Goal: Task Accomplishment & Management: Manage account settings

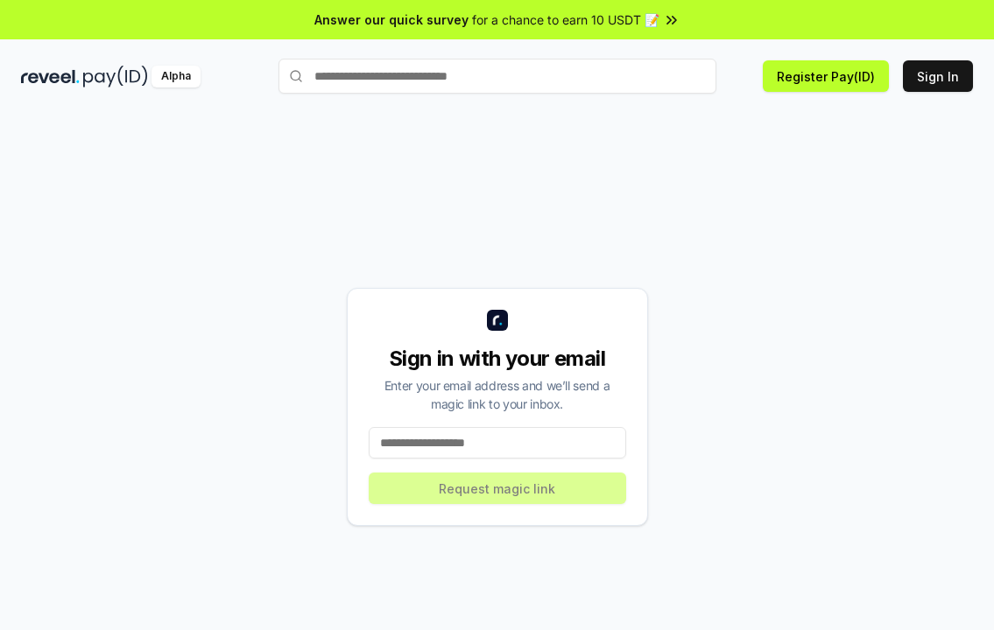
click at [901, 213] on div "Sign in with your email Enter your email address and we’ll send a magic link to…" at bounding box center [497, 407] width 952 height 546
click at [950, 72] on button "Sign In" at bounding box center [938, 76] width 70 height 32
click at [476, 445] on input at bounding box center [497, 443] width 257 height 32
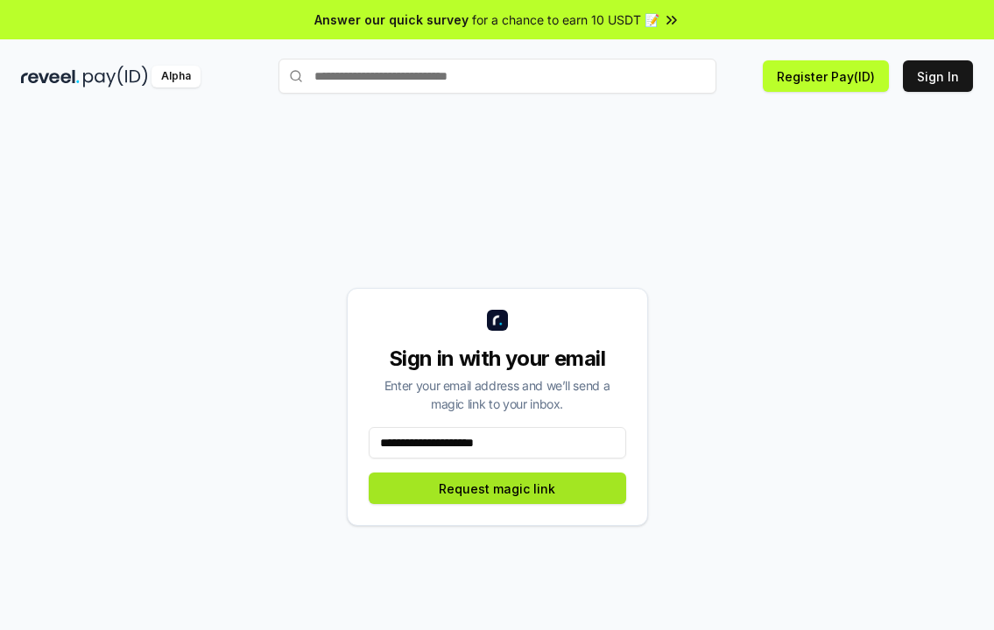
type input "**********"
drag, startPoint x: 530, startPoint y: 442, endPoint x: 371, endPoint y: 451, distance: 158.7
click at [371, 451] on input "**********" at bounding box center [497, 443] width 257 height 32
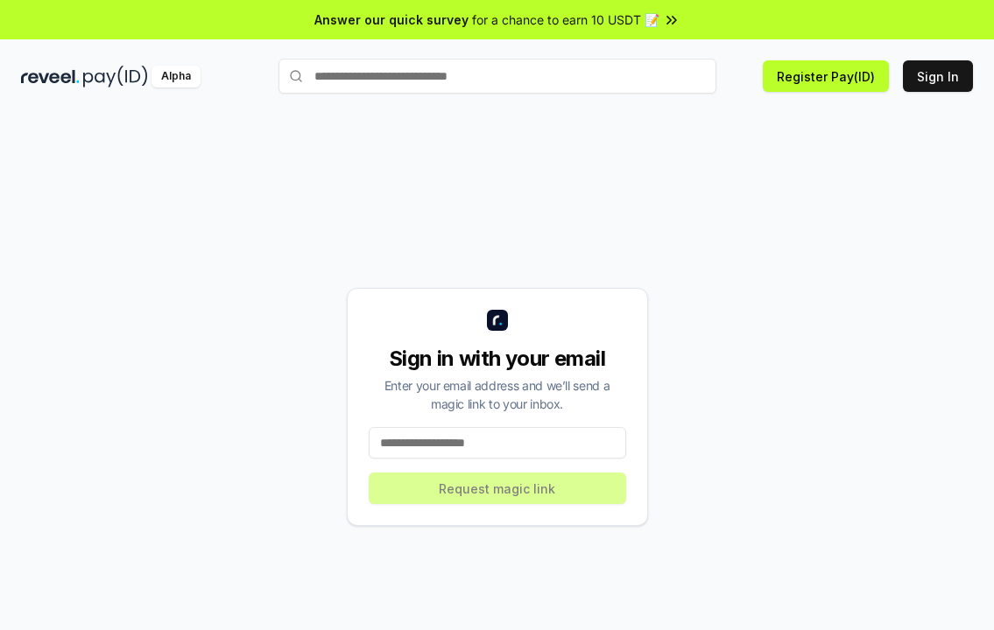
click at [425, 446] on input at bounding box center [497, 443] width 257 height 32
type input "**********"
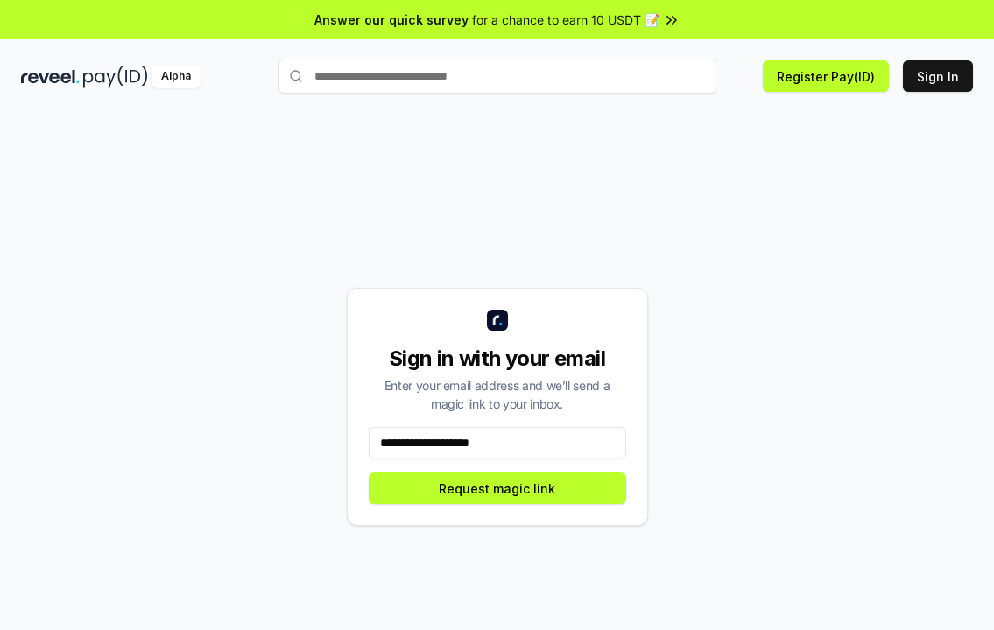
click at [534, 447] on input "**********" at bounding box center [497, 443] width 257 height 32
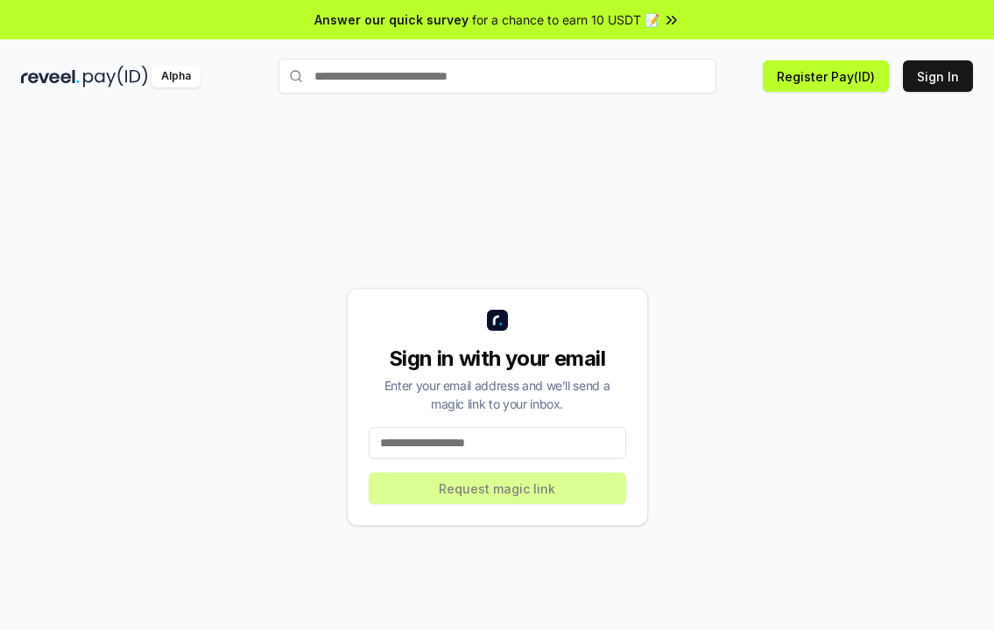
click at [530, 446] on input at bounding box center [497, 443] width 257 height 32
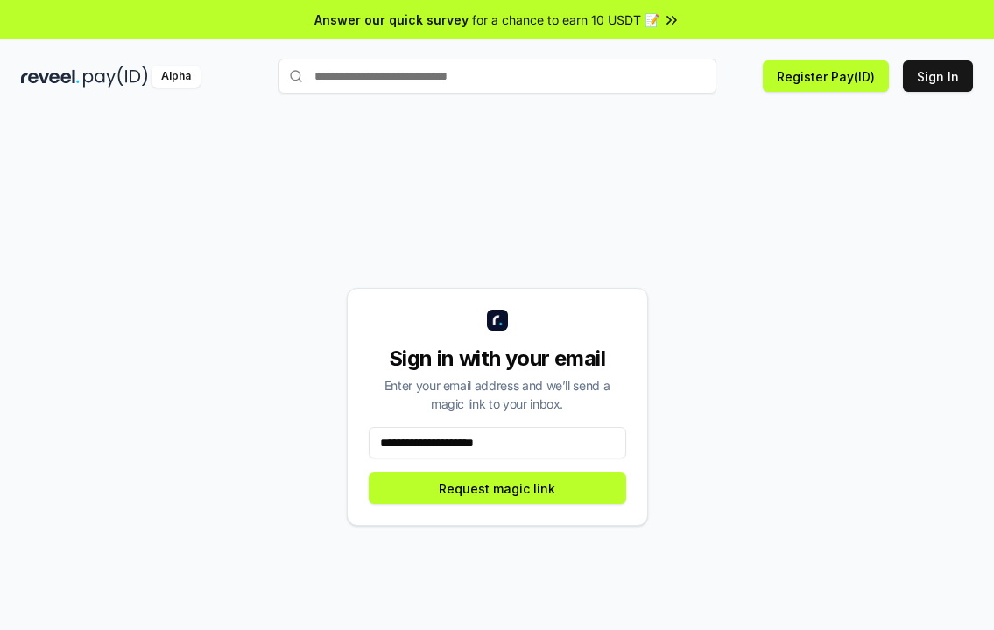
click at [444, 449] on input "**********" at bounding box center [497, 443] width 257 height 32
type input "**********"
click at [548, 489] on button "Request magic link" at bounding box center [497, 489] width 257 height 32
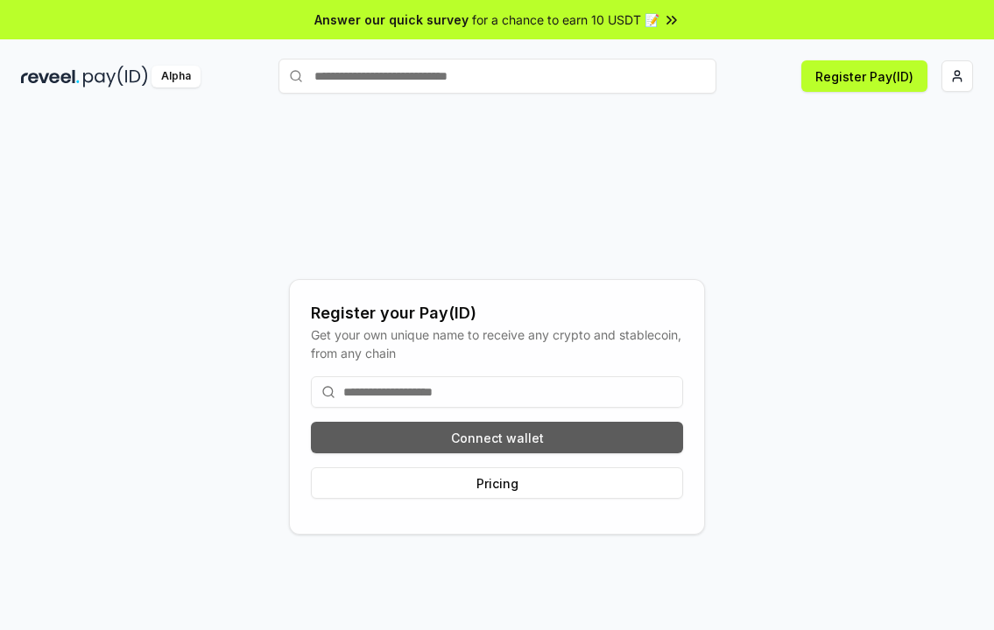
click at [602, 442] on button "Connect wallet" at bounding box center [497, 438] width 372 height 32
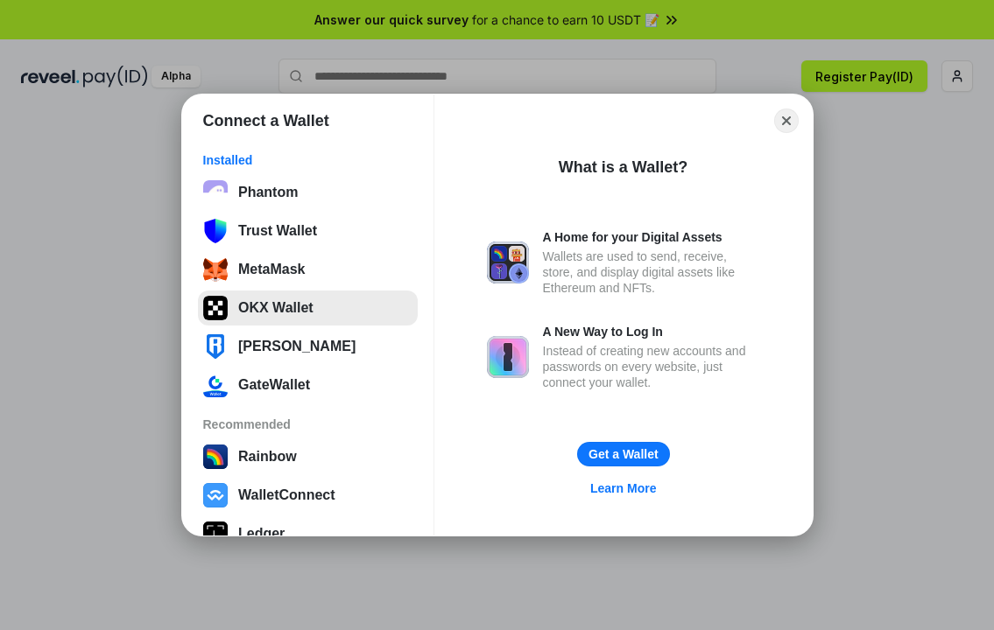
click at [302, 311] on button "OKX Wallet" at bounding box center [308, 308] width 220 height 35
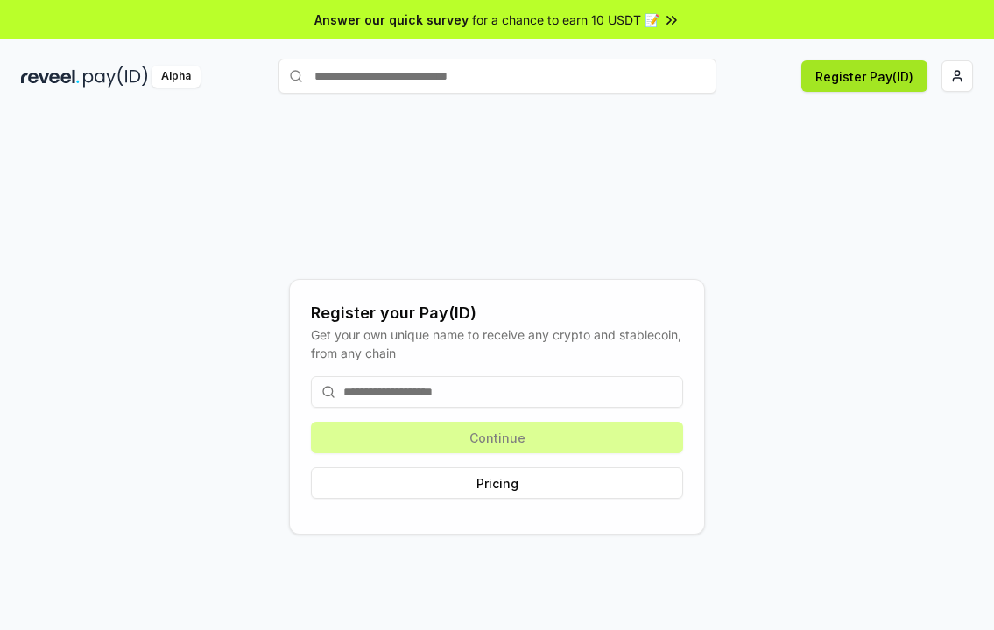
click at [862, 82] on button "Register Pay(ID)" at bounding box center [864, 76] width 126 height 32
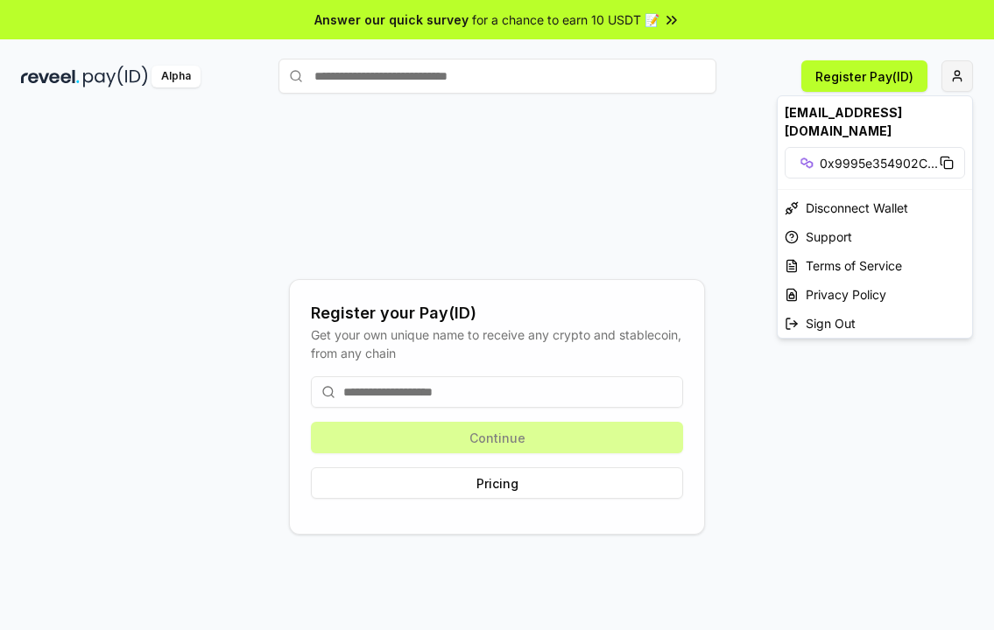
click at [957, 71] on html "Answer our quick survey for a chance to earn 10 USDT 📝 Alpha Register Pay(ID) R…" at bounding box center [497, 315] width 994 height 630
click at [833, 116] on div "rizzarivera844@gmail.com" at bounding box center [875, 121] width 194 height 51
click at [595, 168] on html "Answer our quick survey for a chance to earn 10 USDT 📝 Alpha Register Pay(ID) R…" at bounding box center [497, 315] width 994 height 630
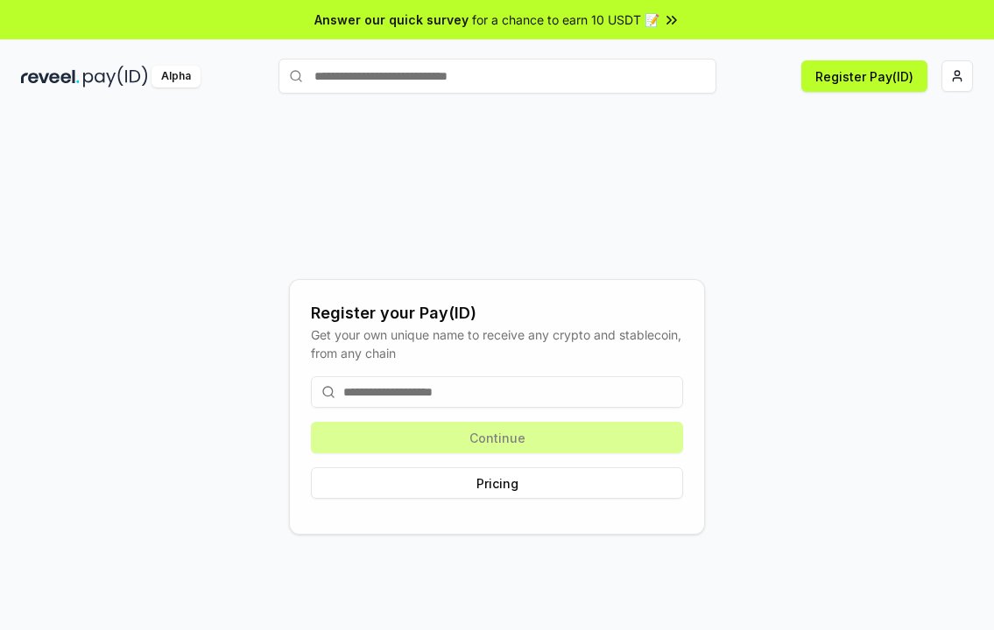
click at [393, 393] on input at bounding box center [497, 393] width 372 height 32
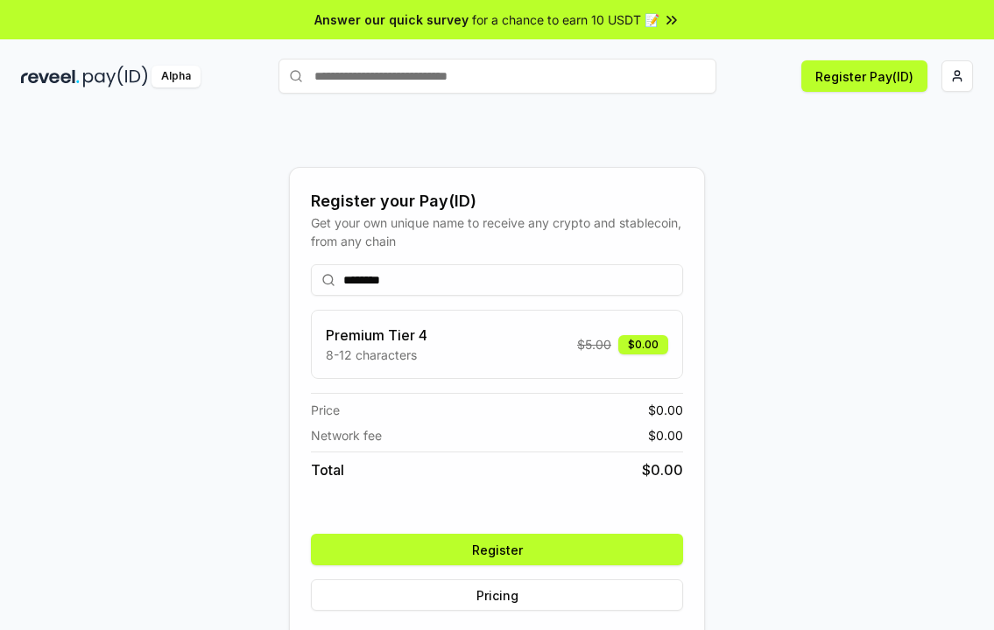
type input "********"
click at [498, 547] on button "Register" at bounding box center [497, 550] width 372 height 32
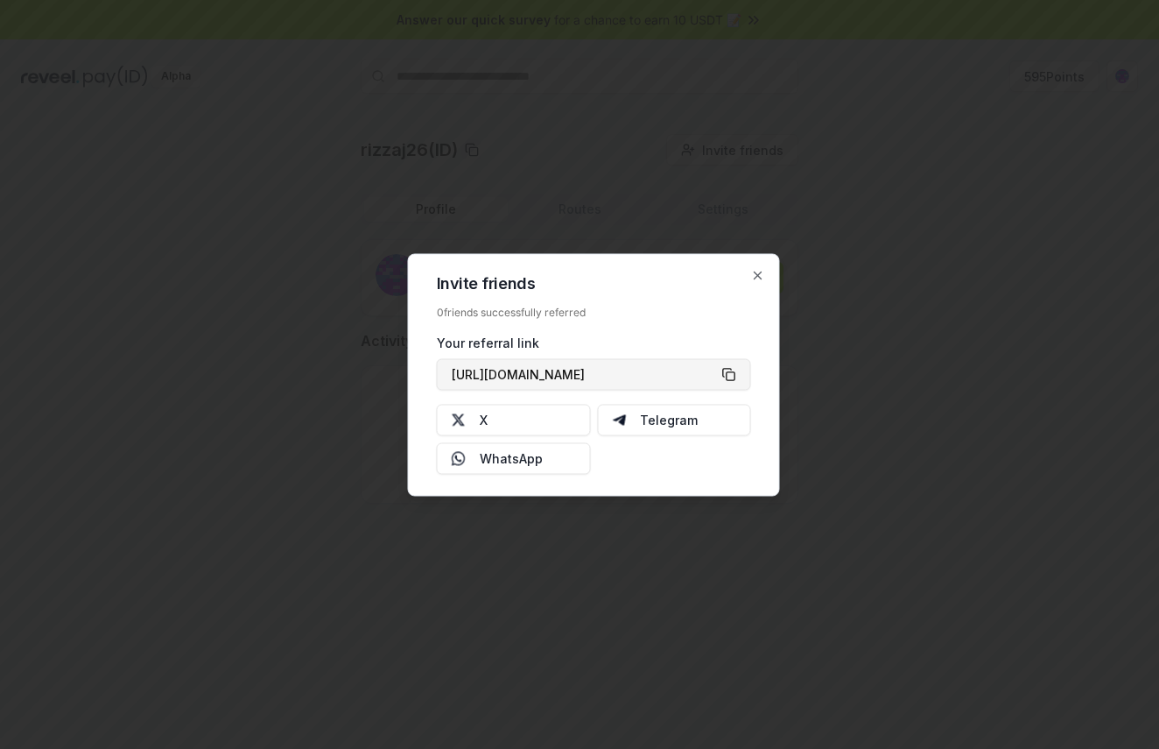
click at [734, 375] on button "[URL][DOMAIN_NAME]" at bounding box center [594, 374] width 314 height 32
click at [753, 271] on icon "button" at bounding box center [758, 275] width 14 height 14
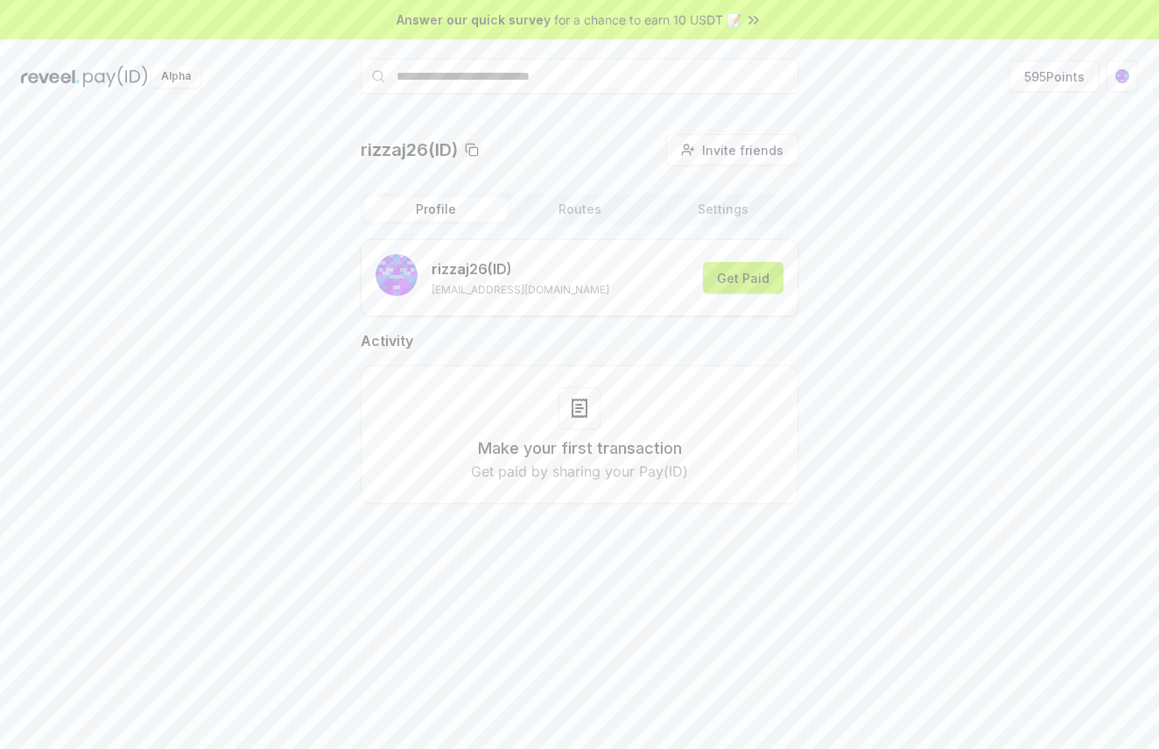
click at [741, 270] on button "Get Paid" at bounding box center [743, 278] width 81 height 32
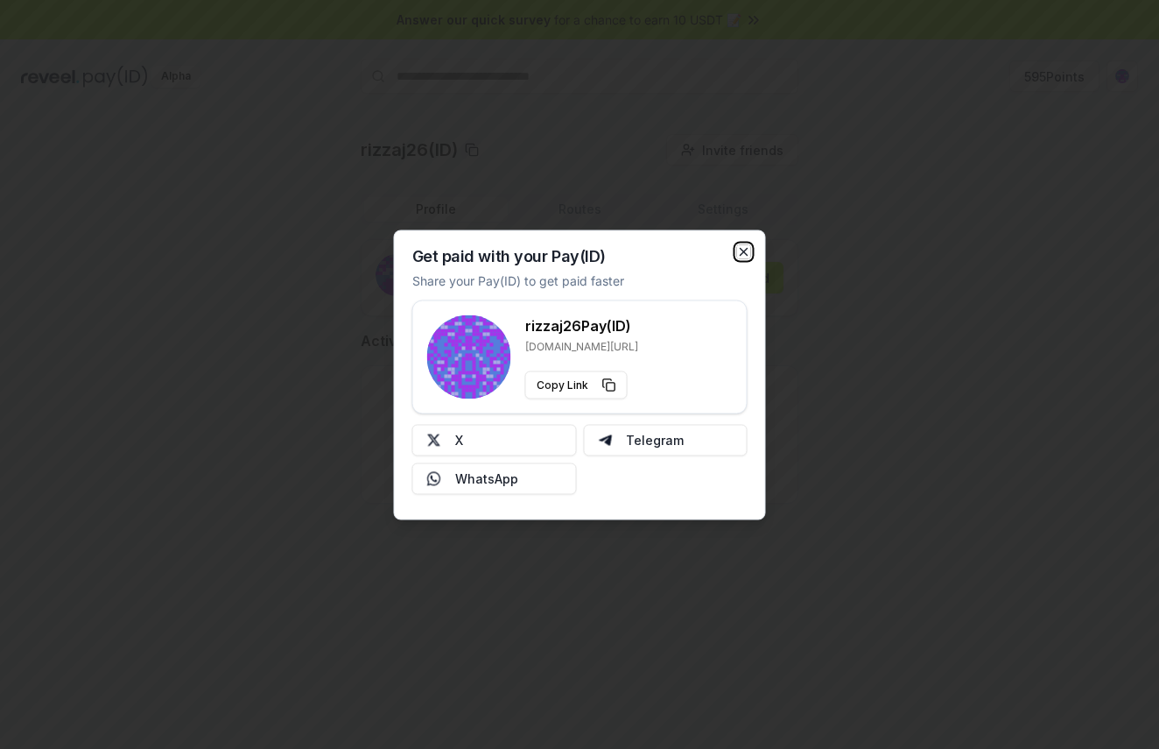
click at [738, 251] on icon "button" at bounding box center [744, 251] width 14 height 14
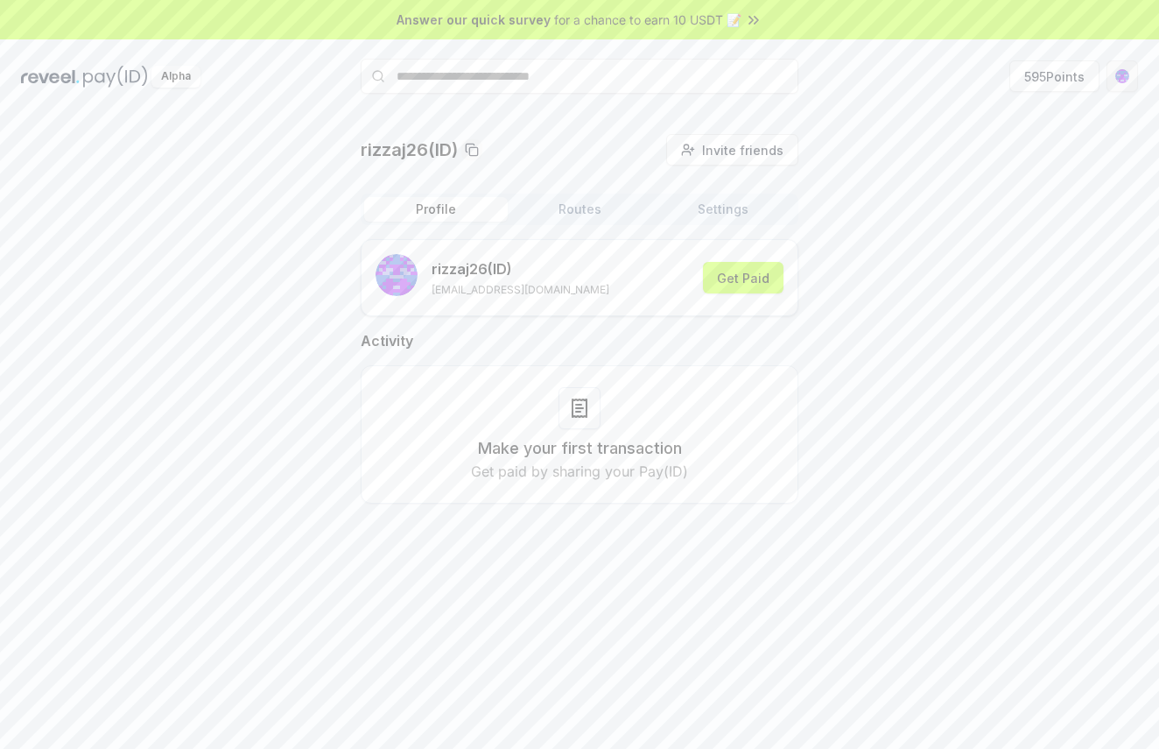
click at [1123, 77] on html "Answer our quick survey for a chance to earn 10 USDT 📝 Alpha 595 Points rizzaj2…" at bounding box center [579, 374] width 1159 height 749
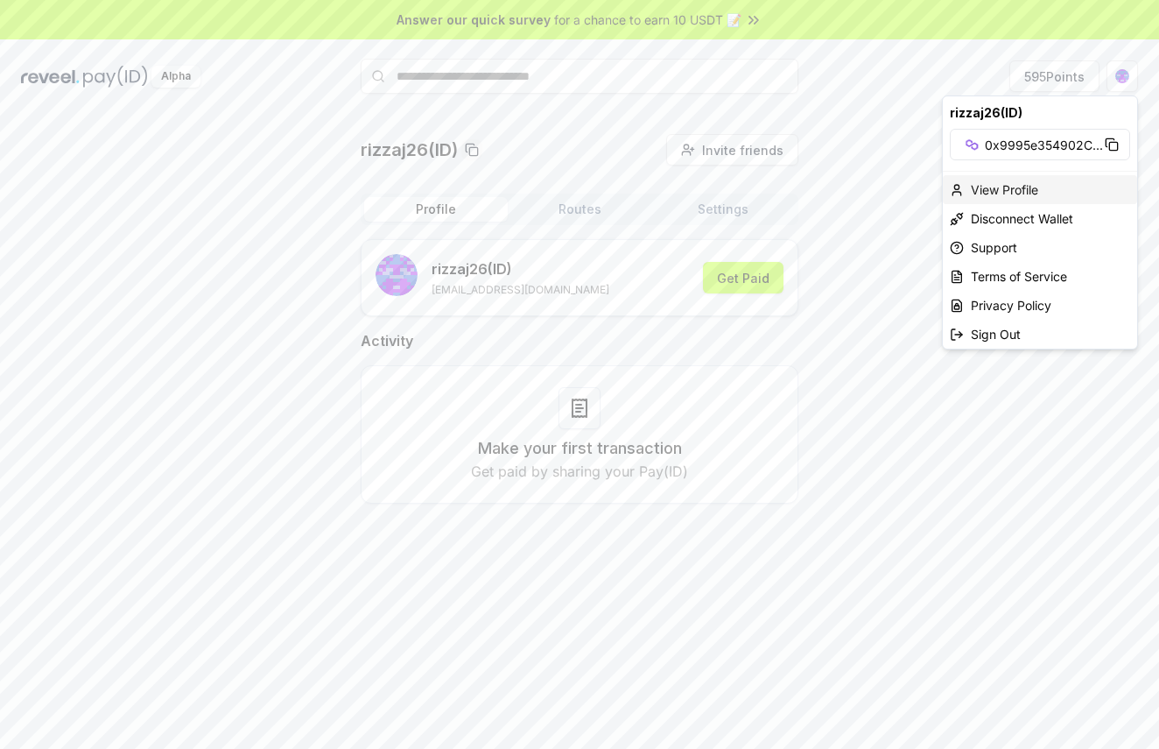
click at [1005, 184] on div "View Profile" at bounding box center [1040, 189] width 194 height 29
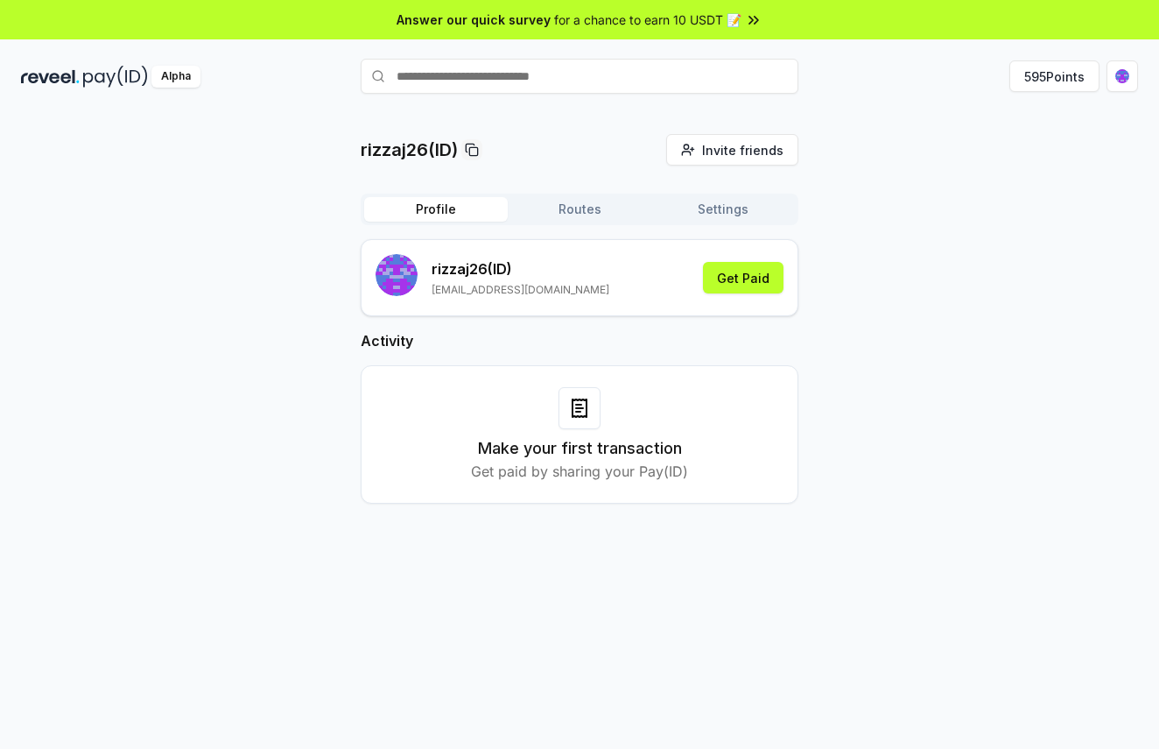
click at [733, 202] on button "Settings" at bounding box center [723, 209] width 144 height 25
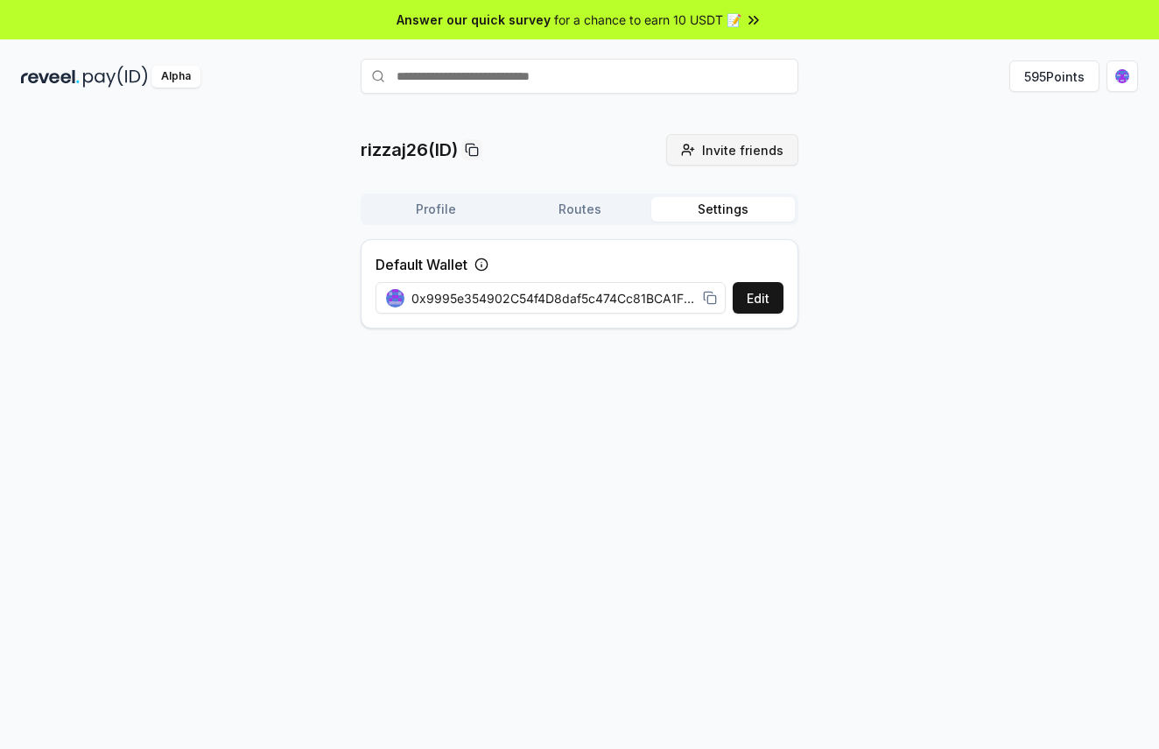
click at [743, 163] on button "Invite friends Invite" at bounding box center [732, 150] width 132 height 32
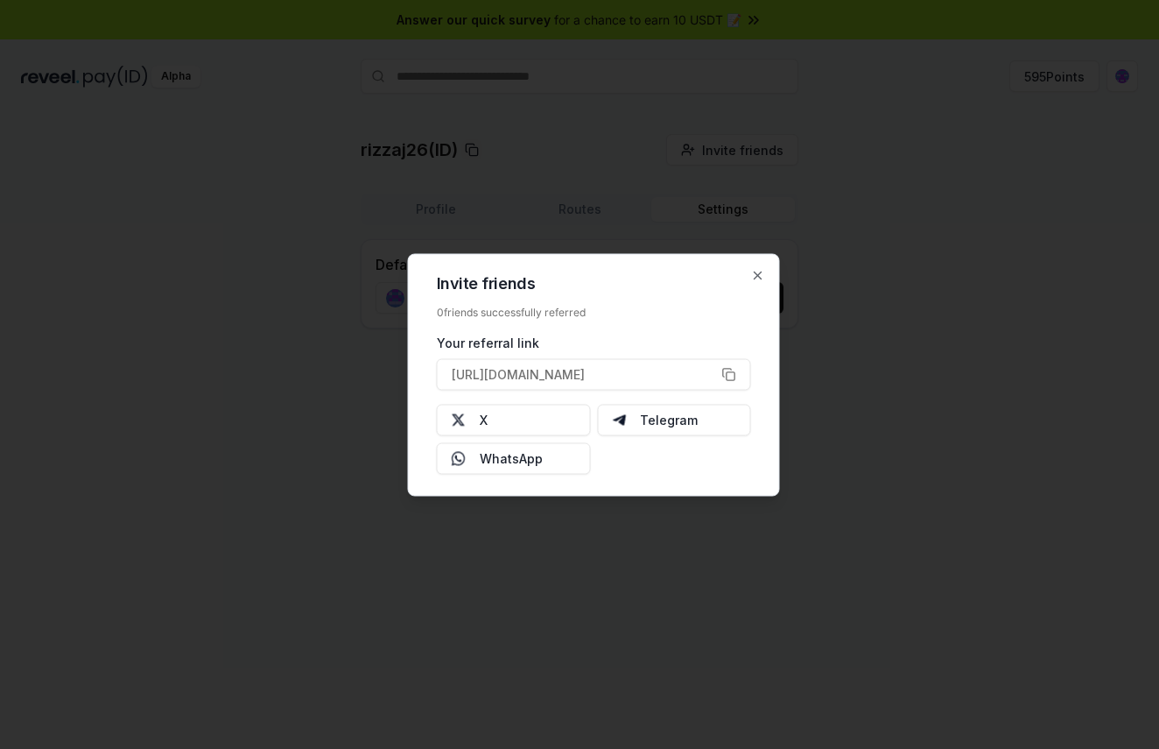
click at [929, 393] on div at bounding box center [579, 374] width 1159 height 749
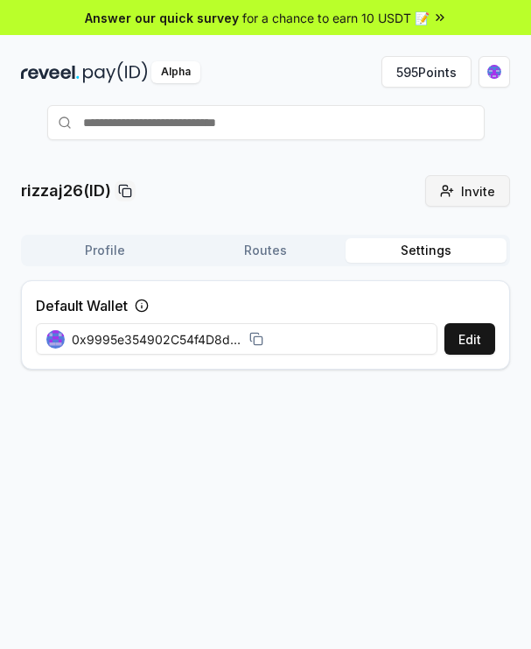
click at [459, 193] on button "Invite friends Invite" at bounding box center [468, 191] width 85 height 32
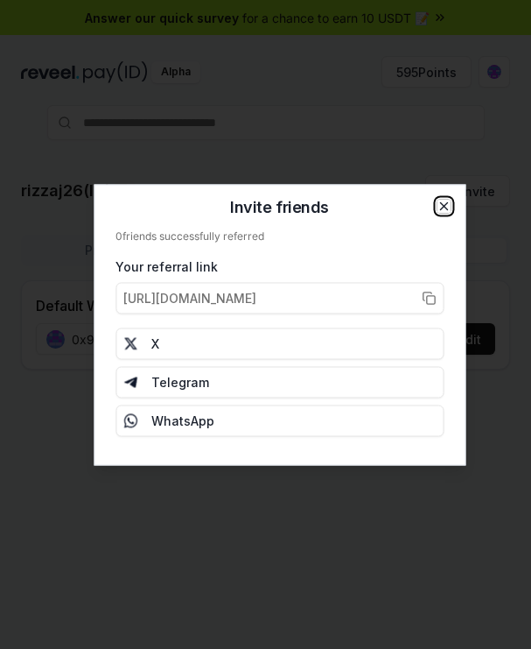
click at [446, 204] on icon "button" at bounding box center [443, 205] width 7 height 7
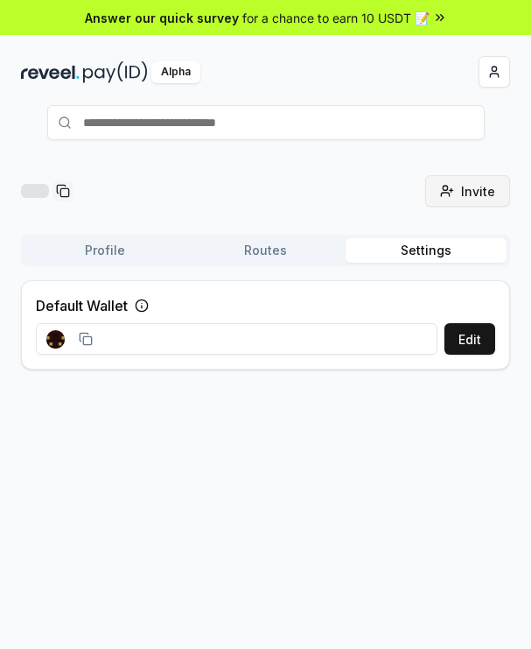
click at [489, 197] on span "Invite" at bounding box center [478, 191] width 34 height 18
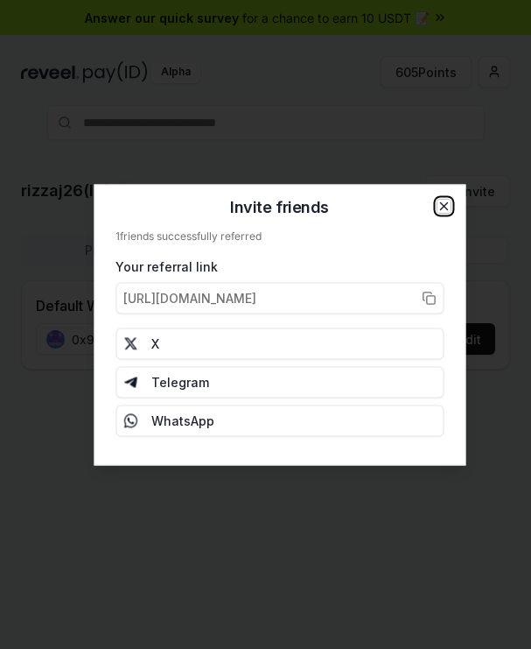
click at [445, 211] on icon "button" at bounding box center [444, 206] width 14 height 14
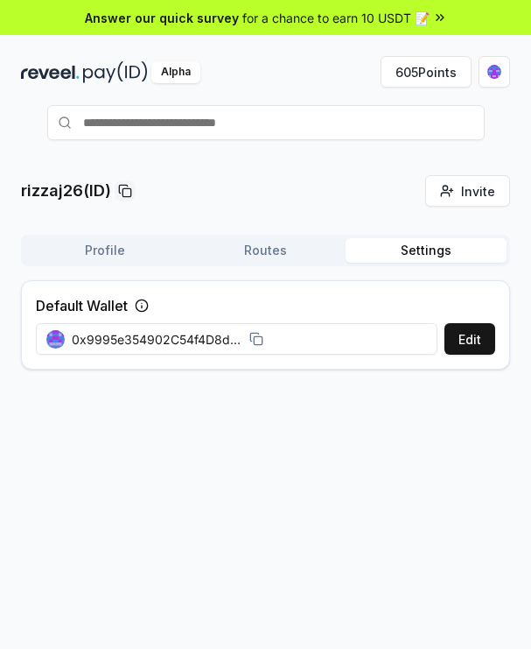
click at [107, 250] on button "Profile" at bounding box center [105, 250] width 161 height 25
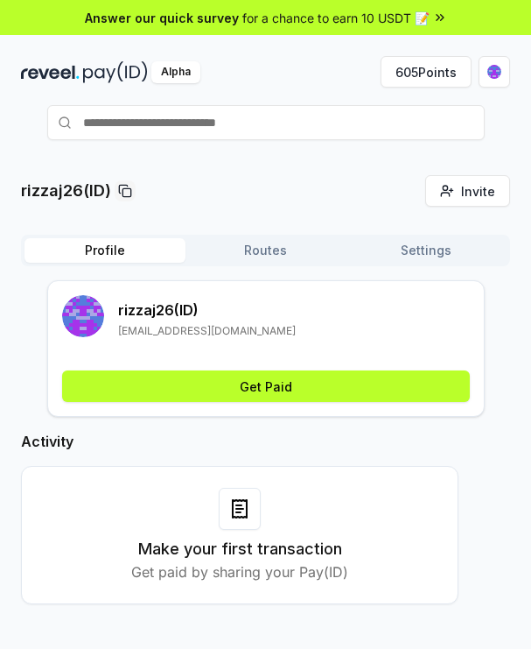
click at [429, 257] on button "Settings" at bounding box center [426, 250] width 161 height 25
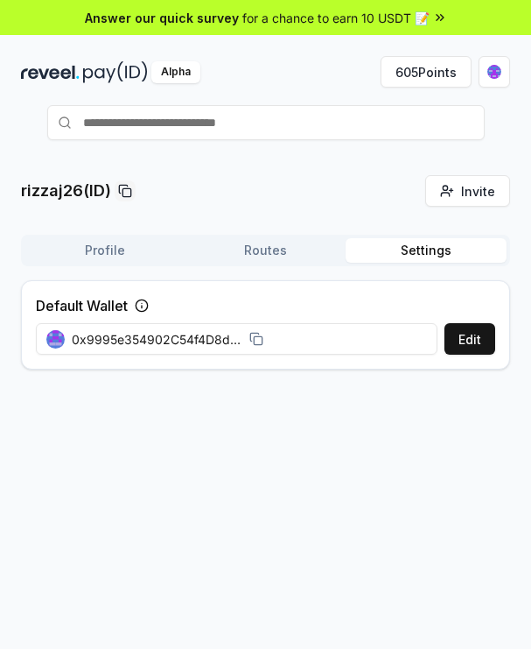
click at [440, 16] on icon at bounding box center [441, 18] width 3 height 6
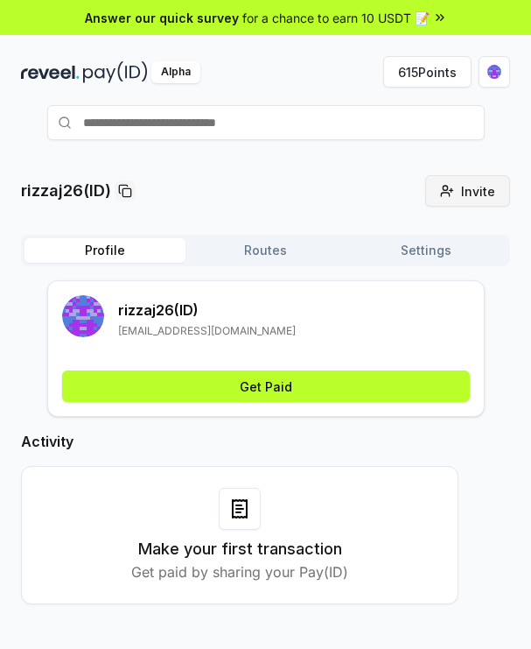
click at [461, 194] on button "Invite friends Invite" at bounding box center [468, 191] width 85 height 32
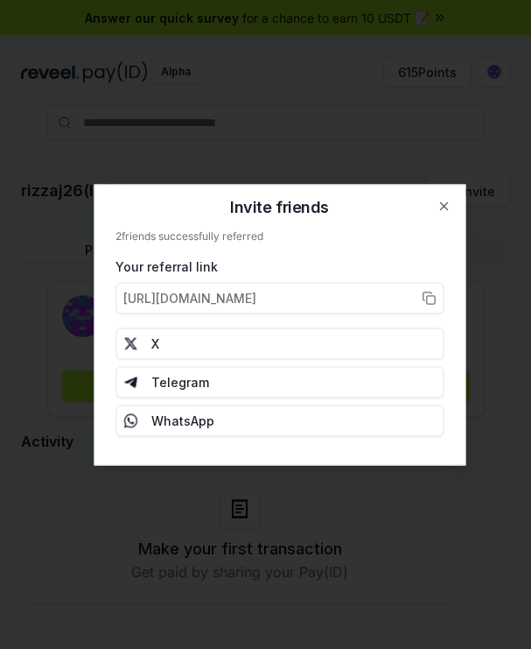
click at [444, 198] on div "Invite friends 2 friends successfully referred Your referral link [URL][DOMAIN_…" at bounding box center [280, 324] width 372 height 281
click at [444, 206] on icon "button" at bounding box center [443, 205] width 7 height 7
click at [399, 183] on div "rizzaj26(ID) Invite friends Invite" at bounding box center [265, 191] width 489 height 32
